Goal: Task Accomplishment & Management: Use online tool/utility

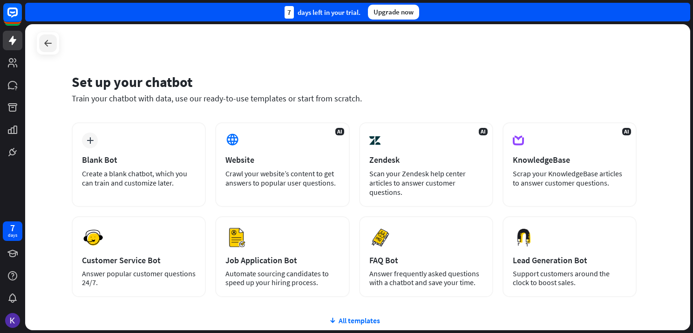
click at [45, 45] on icon at bounding box center [47, 43] width 11 height 11
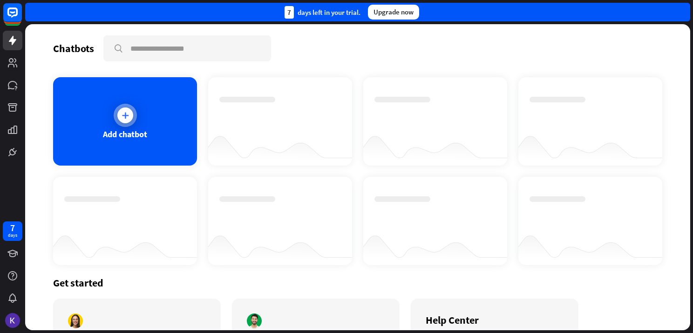
click at [135, 122] on div "Add chatbot" at bounding box center [125, 121] width 144 height 88
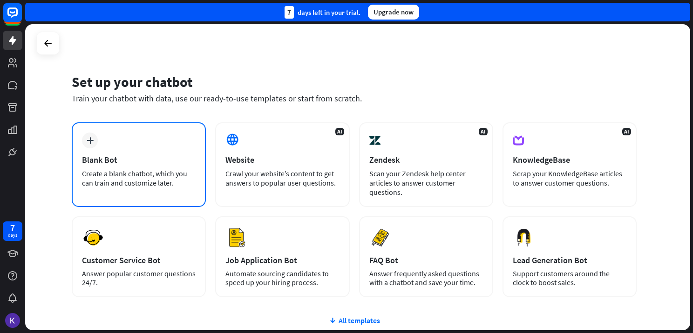
click at [143, 158] on div "Blank Bot" at bounding box center [139, 160] width 114 height 11
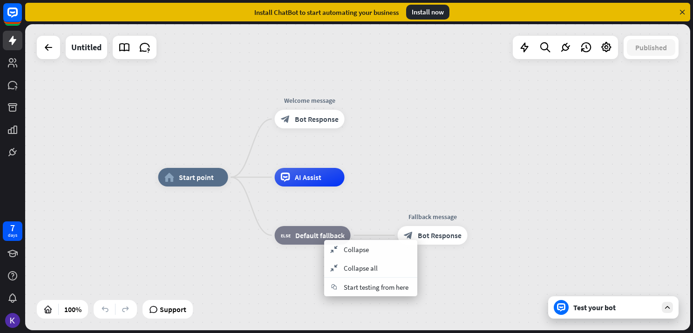
click at [267, 266] on div "home_2 Start point Welcome message block_bot_response Bot Response AI Assist bl…" at bounding box center [490, 330] width 665 height 306
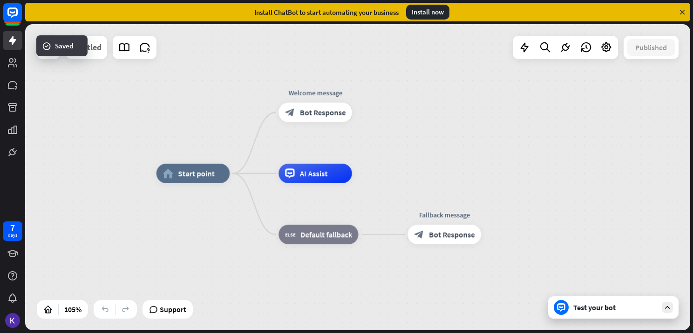
click at [97, 43] on div "Untitled" at bounding box center [86, 47] width 30 height 23
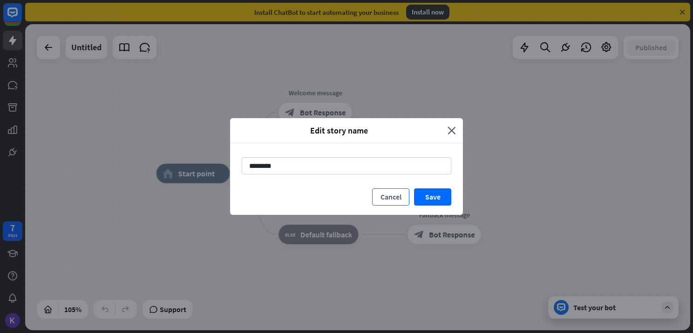
click at [394, 197] on button "Cancel" at bounding box center [390, 197] width 37 height 17
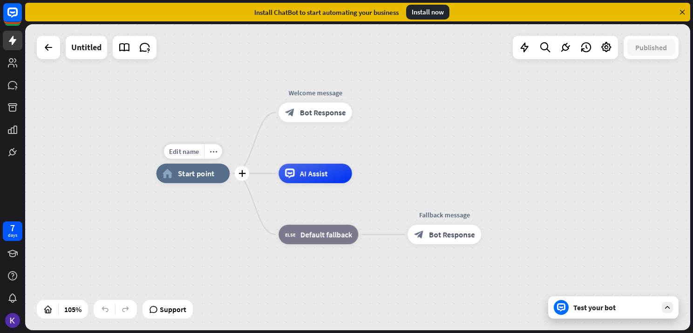
click at [195, 182] on div "home_2 Start point" at bounding box center [193, 174] width 74 height 20
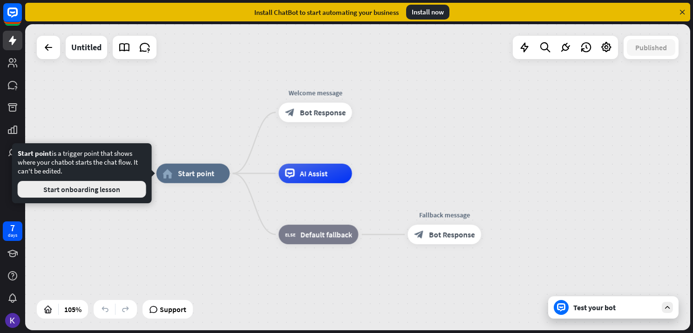
click at [102, 192] on button "Start onboarding lesson" at bounding box center [82, 189] width 129 height 17
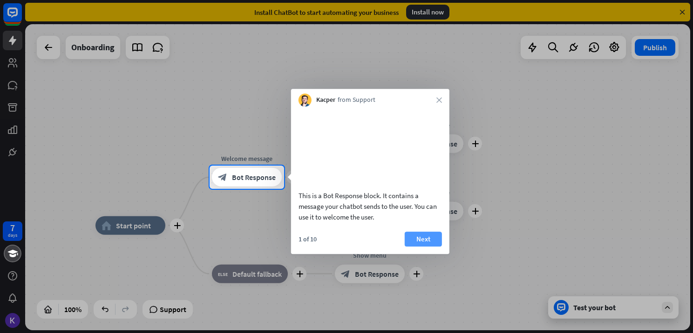
click at [429, 246] on button "Next" at bounding box center [423, 239] width 37 height 15
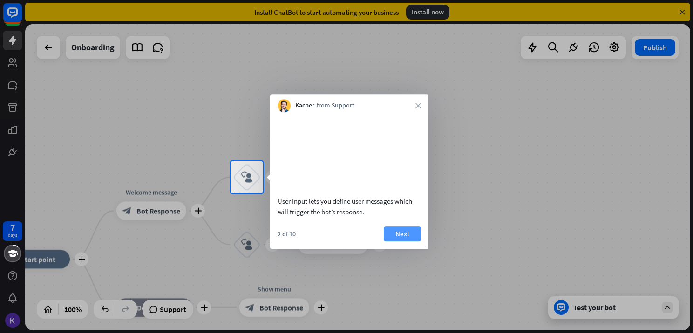
click at [409, 239] on button "Next" at bounding box center [402, 234] width 37 height 15
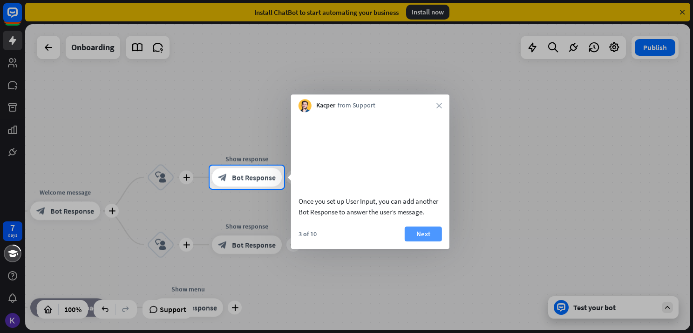
click at [419, 242] on button "Next" at bounding box center [423, 234] width 37 height 15
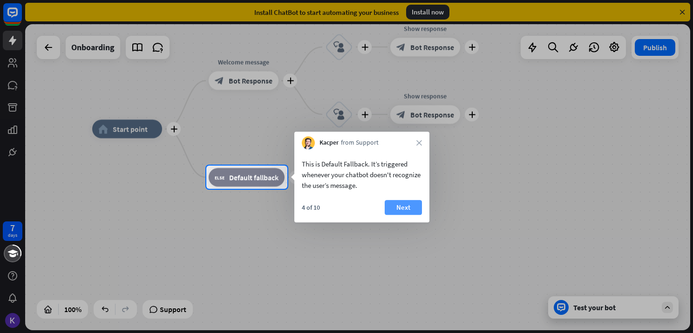
click at [395, 207] on button "Next" at bounding box center [403, 207] width 37 height 15
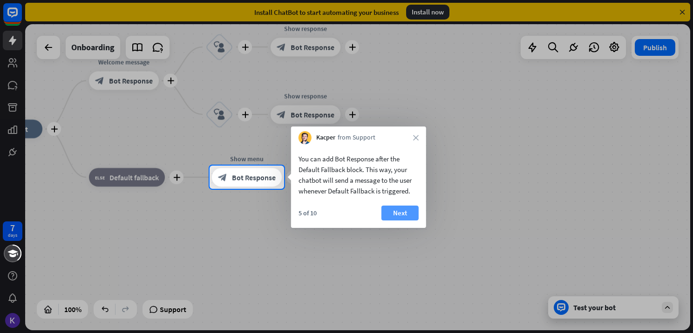
click at [401, 207] on button "Next" at bounding box center [399, 213] width 37 height 15
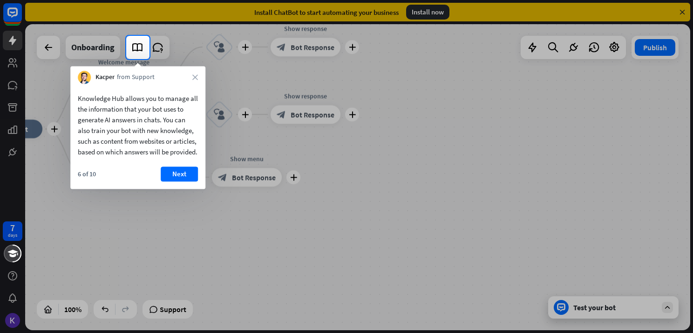
click at [186, 182] on button "Next" at bounding box center [179, 174] width 37 height 15
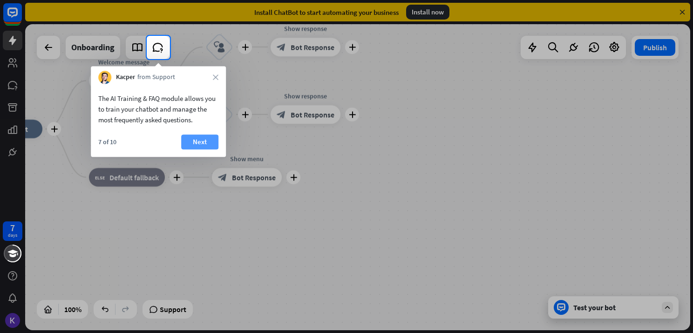
click at [192, 143] on button "Next" at bounding box center [199, 142] width 37 height 15
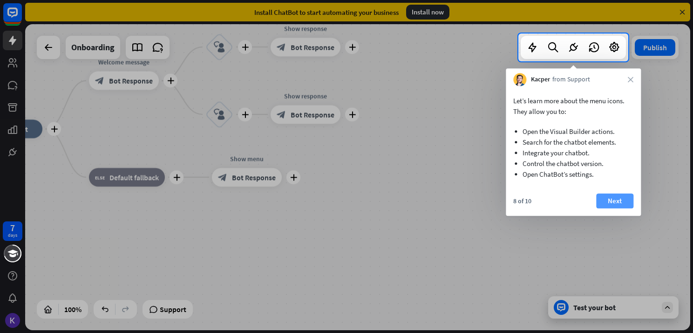
click at [608, 194] on button "Next" at bounding box center [614, 201] width 37 height 15
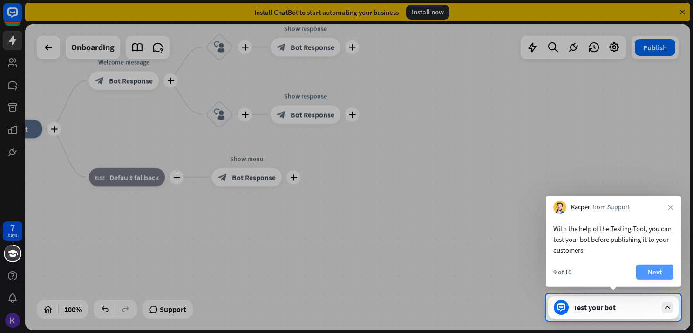
click at [649, 267] on button "Next" at bounding box center [654, 272] width 37 height 15
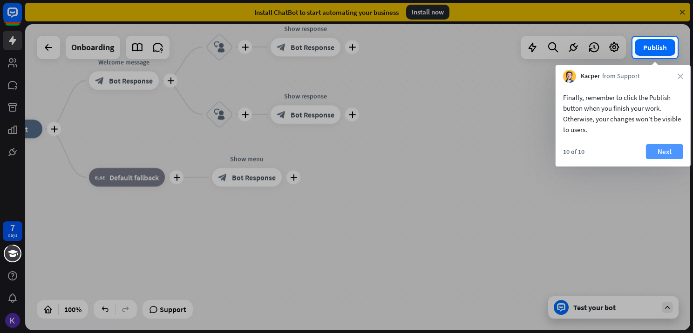
click at [669, 149] on button "Next" at bounding box center [664, 151] width 37 height 15
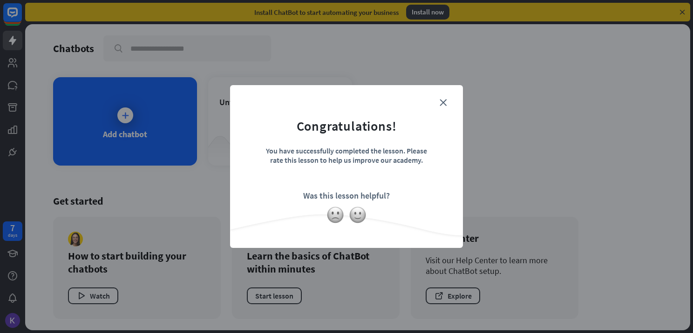
click at [445, 98] on form "Congratulations! You have successfully completed the lesson. Please rate this l…" at bounding box center [347, 152] width 210 height 111
click at [444, 102] on icon "close" at bounding box center [443, 102] width 7 height 7
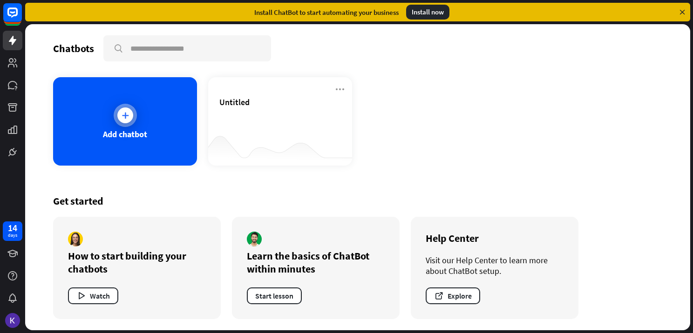
click at [164, 152] on div "Add chatbot" at bounding box center [125, 121] width 144 height 88
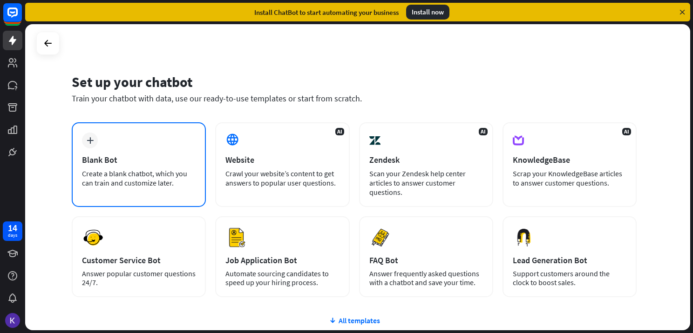
click at [168, 160] on div "Blank Bot" at bounding box center [139, 160] width 114 height 11
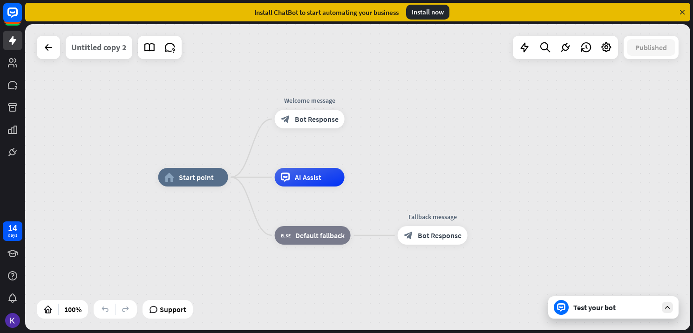
click at [105, 49] on div "Untitled copy 2" at bounding box center [98, 47] width 55 height 23
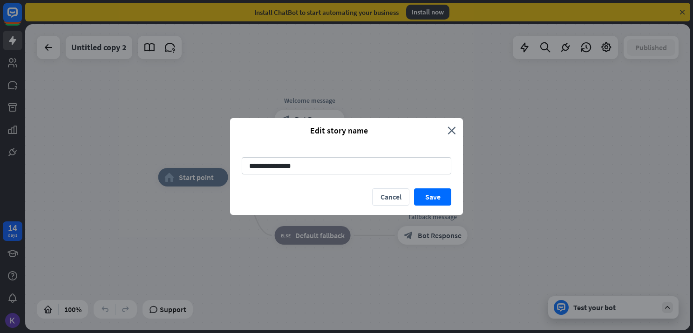
drag, startPoint x: 315, startPoint y: 165, endPoint x: 224, endPoint y: 160, distance: 91.4
click at [224, 160] on div "**********" at bounding box center [346, 166] width 693 height 333
type input "**********"
click at [429, 197] on button "Save" at bounding box center [432, 197] width 37 height 17
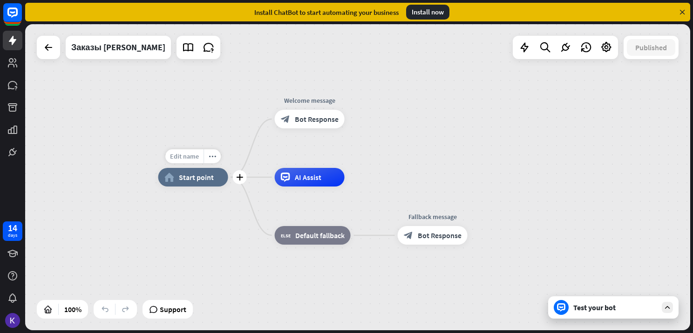
click at [192, 158] on span "Edit name" at bounding box center [184, 156] width 29 height 8
click at [191, 155] on input "text" at bounding box center [193, 156] width 65 height 13
click at [203, 179] on span "Start point" at bounding box center [196, 177] width 35 height 9
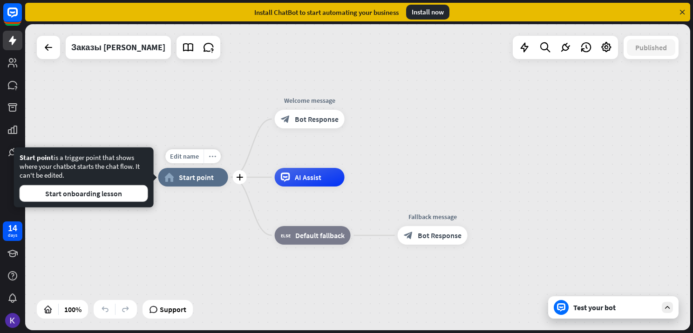
click at [212, 155] on icon "more_horiz" at bounding box center [212, 156] width 7 height 7
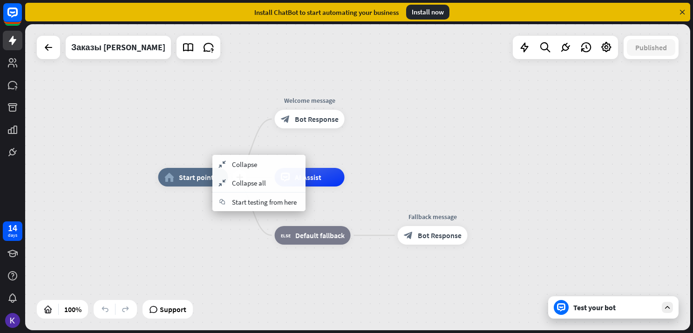
click at [191, 177] on span "Start point" at bounding box center [196, 177] width 35 height 9
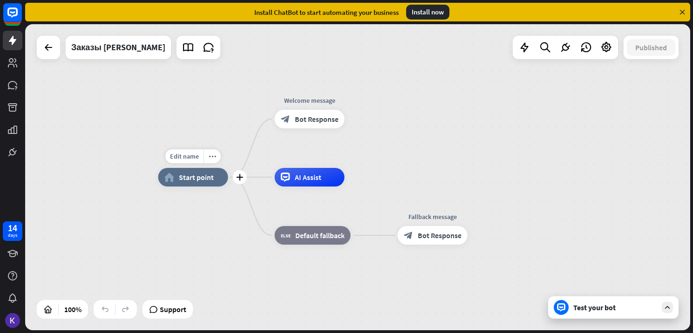
click at [191, 177] on span "Start point" at bounding box center [196, 177] width 35 height 9
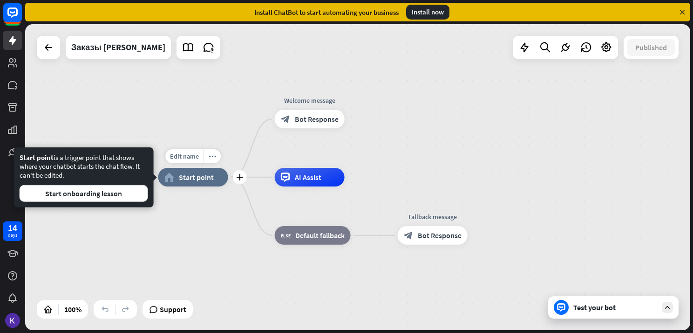
click at [191, 177] on span "Start point" at bounding box center [196, 177] width 35 height 9
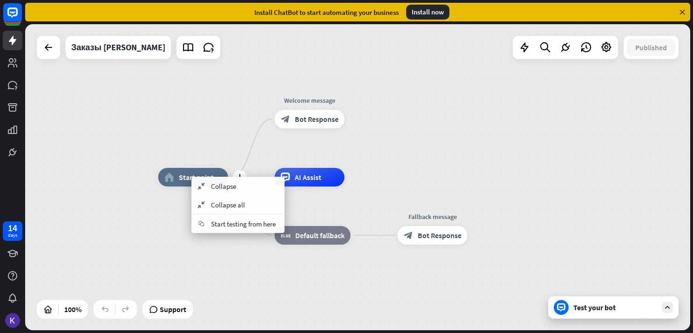
click at [191, 177] on span "Start point" at bounding box center [196, 177] width 35 height 9
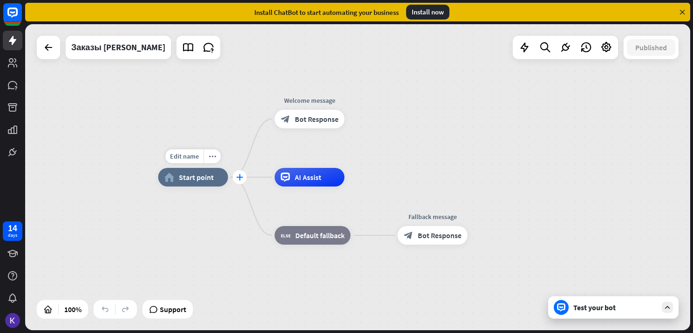
click at [237, 178] on icon "plus" at bounding box center [239, 177] width 7 height 7
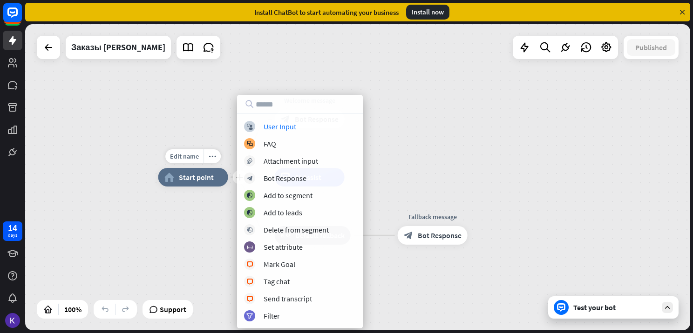
click at [202, 187] on div "Edit name more_horiz plus home_2 Start point" at bounding box center [193, 177] width 70 height 19
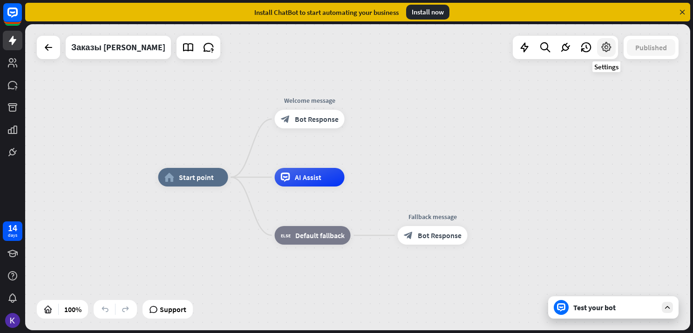
click at [611, 48] on icon at bounding box center [606, 47] width 12 height 12
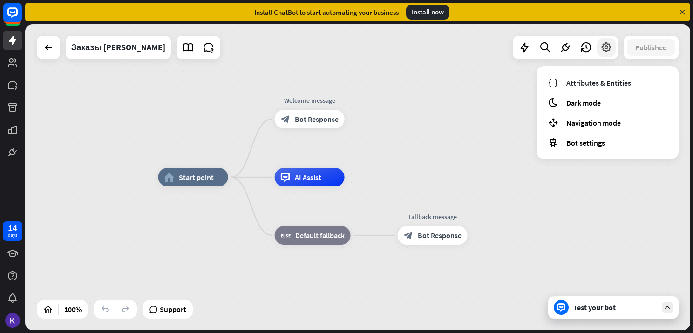
click at [611, 48] on icon at bounding box center [606, 47] width 12 height 12
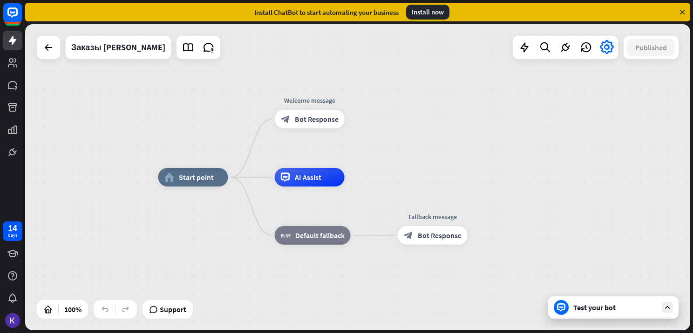
click at [453, 84] on div "home_2 Start point Welcome message block_bot_response Bot Response AI Assist bl…" at bounding box center [357, 177] width 665 height 306
click at [14, 43] on icon at bounding box center [12, 40] width 11 height 11
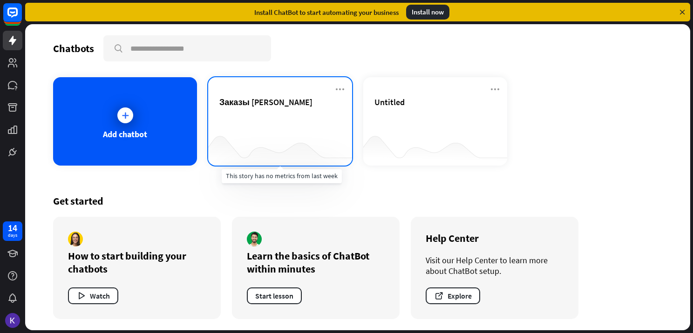
click at [265, 137] on div at bounding box center [280, 147] width 144 height 36
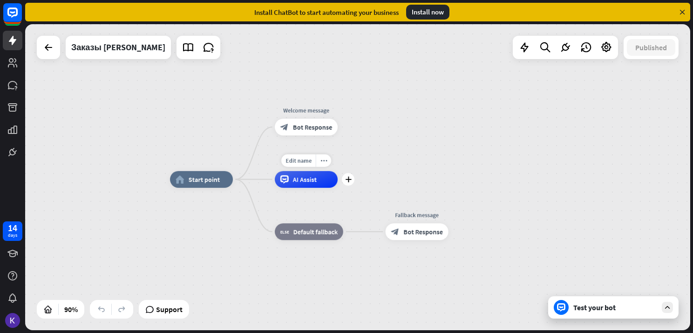
click at [309, 180] on span "AI Assist" at bounding box center [305, 180] width 24 height 8
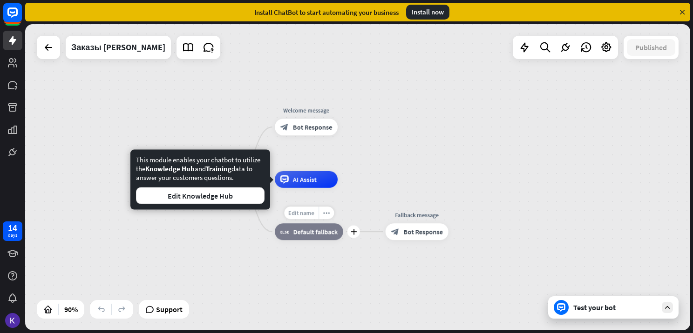
click at [290, 210] on span "Edit name" at bounding box center [301, 213] width 26 height 7
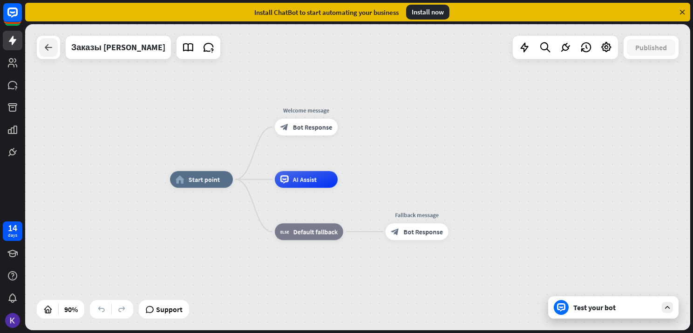
click at [41, 49] on div at bounding box center [48, 47] width 19 height 19
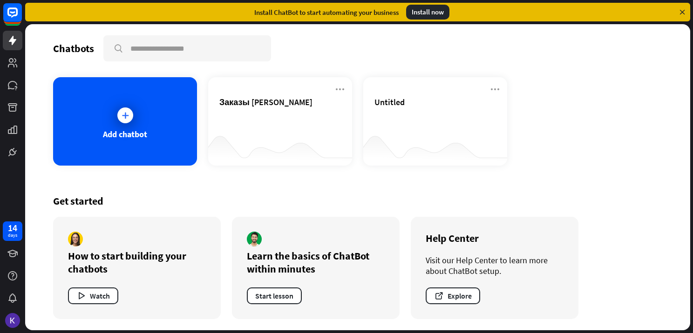
click at [231, 194] on div "Get started How to start building your chatbots Watch Learn the basics of ChatB…" at bounding box center [357, 257] width 609 height 147
click at [9, 147] on icon at bounding box center [12, 152] width 11 height 11
